Goal: Transaction & Acquisition: Purchase product/service

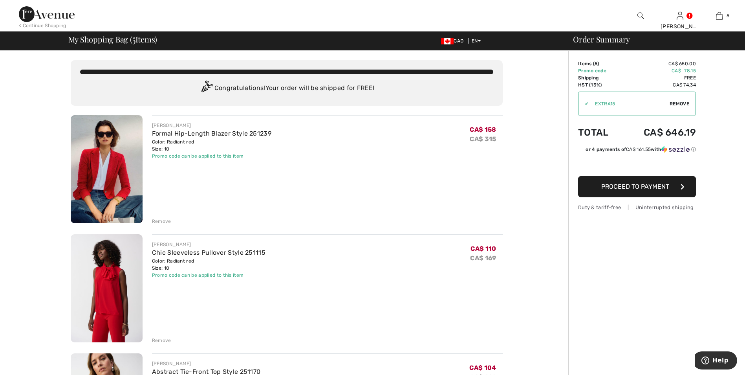
click at [116, 176] on img at bounding box center [107, 169] width 72 height 108
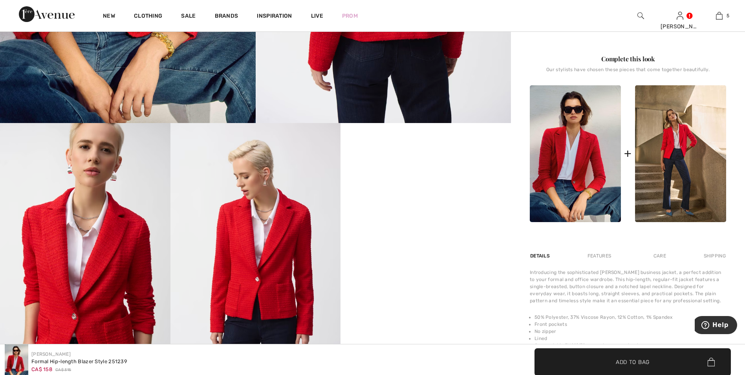
scroll to position [118, 0]
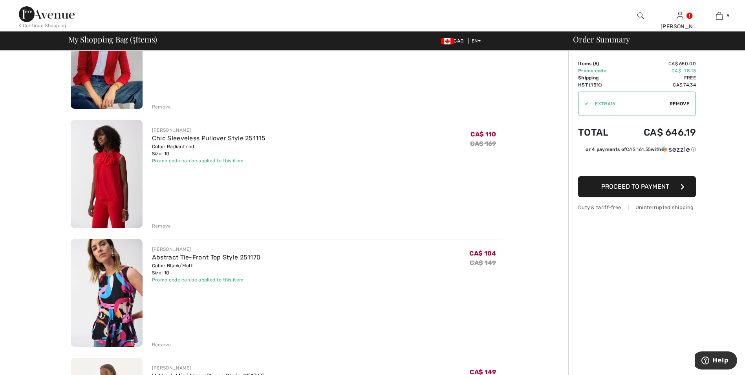
scroll to position [157, 0]
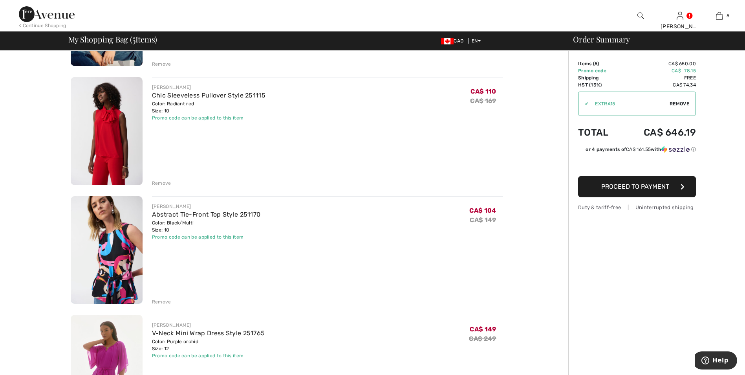
click at [105, 149] on img at bounding box center [107, 131] width 72 height 108
click at [101, 257] on img at bounding box center [107, 250] width 72 height 108
click at [111, 343] on img at bounding box center [107, 369] width 72 height 108
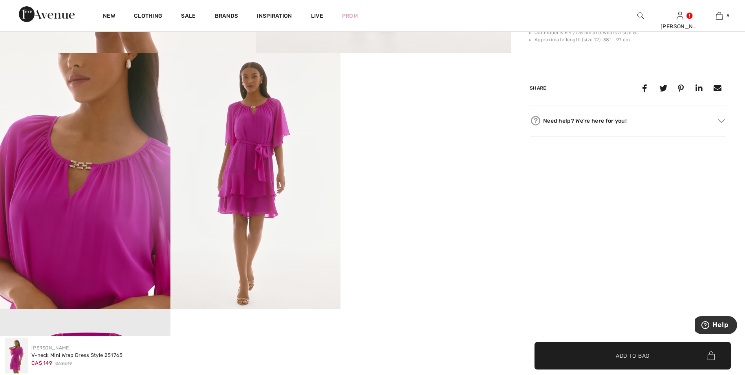
scroll to position [432, 0]
